Goal: Task Accomplishment & Management: Manage account settings

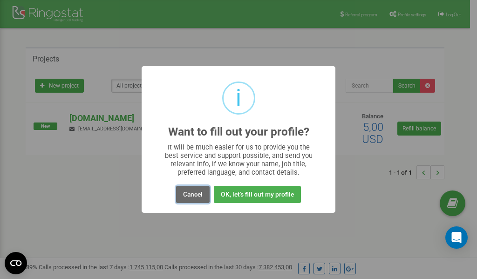
click at [196, 192] on button "Cancel" at bounding box center [193, 194] width 34 height 17
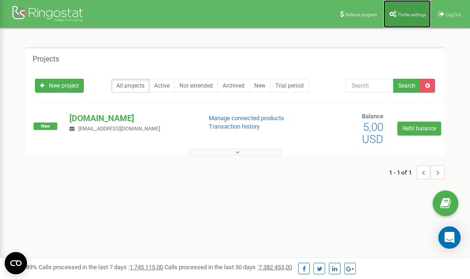
click at [404, 14] on span "Profile settings" at bounding box center [412, 14] width 28 height 5
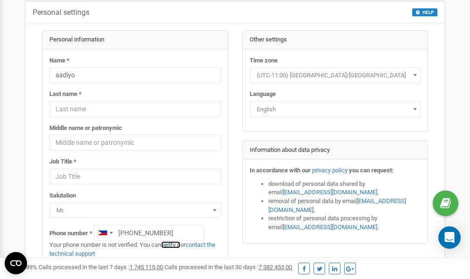
click at [175, 246] on link "verify it" at bounding box center [170, 244] width 19 height 7
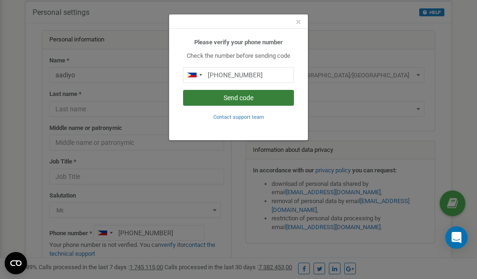
click at [227, 98] on button "Send code" at bounding box center [238, 98] width 111 height 16
